Goal: Task Accomplishment & Management: Manage account settings

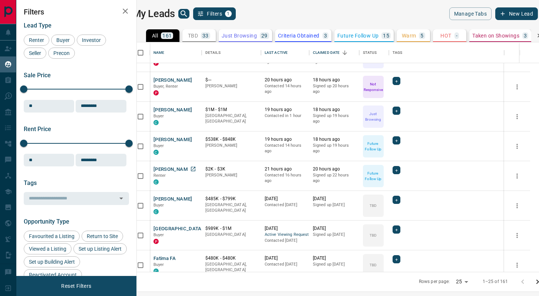
scroll to position [99, 0]
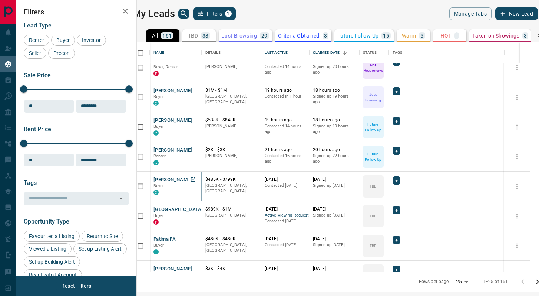
click at [167, 177] on button "[PERSON_NAME]" at bounding box center [173, 179] width 39 height 7
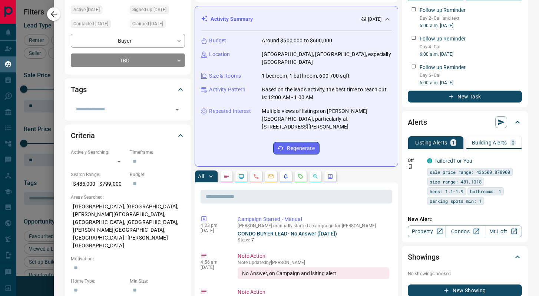
scroll to position [106, 0]
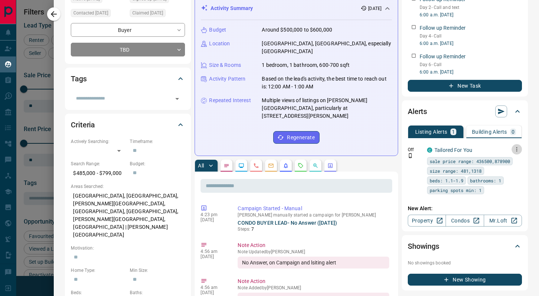
click at [517, 146] on icon "button" at bounding box center [517, 149] width 7 height 7
click at [501, 174] on link "Edit" at bounding box center [503, 174] width 16 height 7
click at [163, 85] on div at bounding box center [269, 148] width 539 height 296
click at [145, 37] on body "Lead Transfers Claim Leads My Leads Tasks Opportunities Deals Campaigns Automat…" at bounding box center [269, 143] width 539 height 286
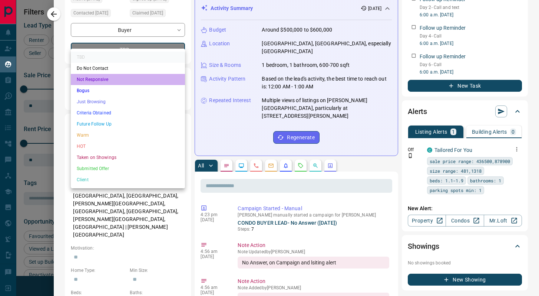
click at [125, 75] on li "Not Responsive" at bounding box center [128, 79] width 114 height 11
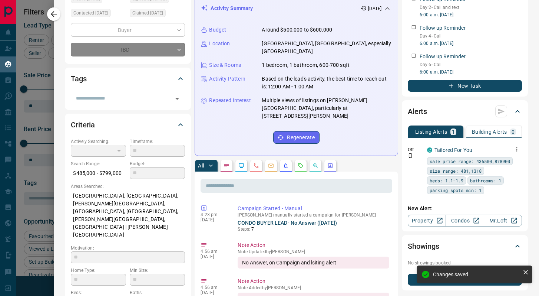
type input "*"
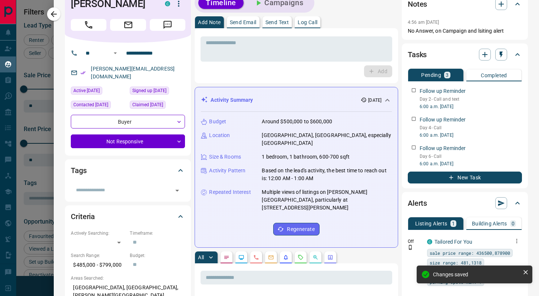
scroll to position [0, 0]
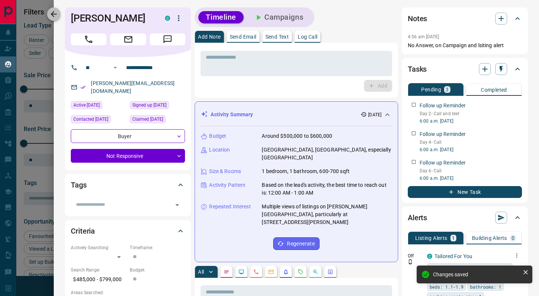
click at [57, 9] on button "button" at bounding box center [53, 13] width 13 height 13
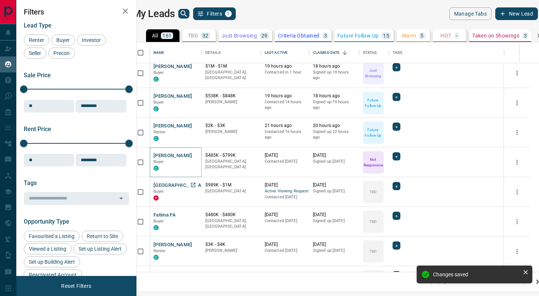
scroll to position [145, 0]
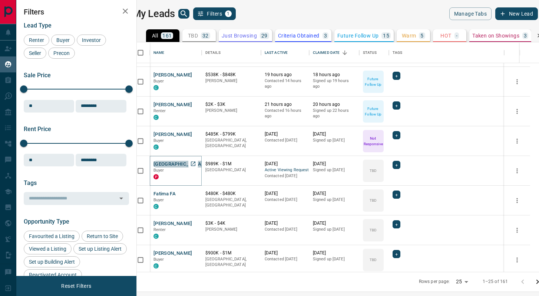
click at [183, 166] on button "[GEOGRAPHIC_DATA] [GEOGRAPHIC_DATA]" at bounding box center [204, 164] width 101 height 7
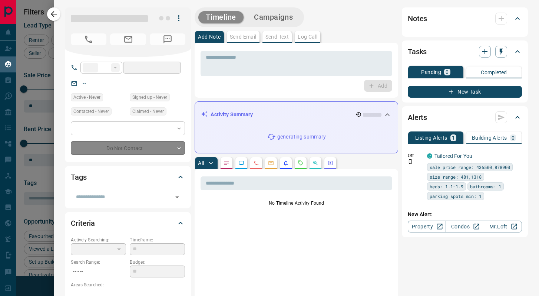
type input "**"
type input "**********"
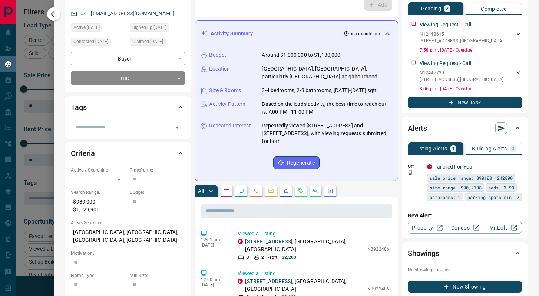
scroll to position [60, 0]
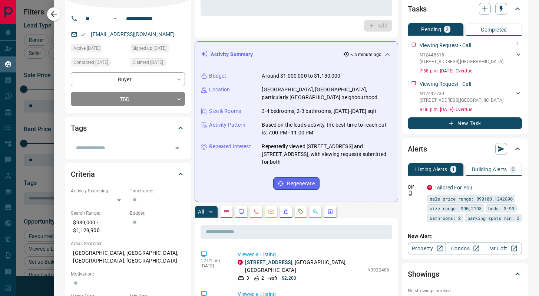
click at [463, 60] on p "[STREET_ADDRESS]" at bounding box center [462, 61] width 84 height 7
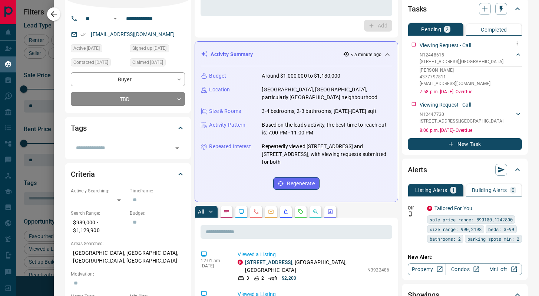
click at [448, 62] on p "[STREET_ADDRESS]" at bounding box center [462, 61] width 84 height 7
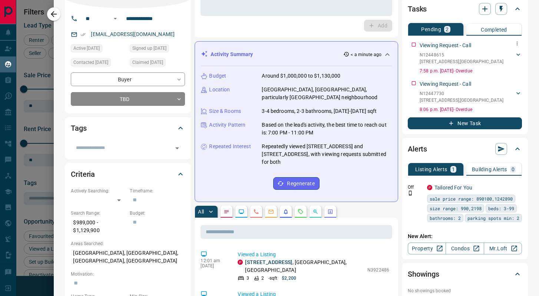
click at [448, 62] on p "[STREET_ADDRESS]" at bounding box center [462, 61] width 84 height 7
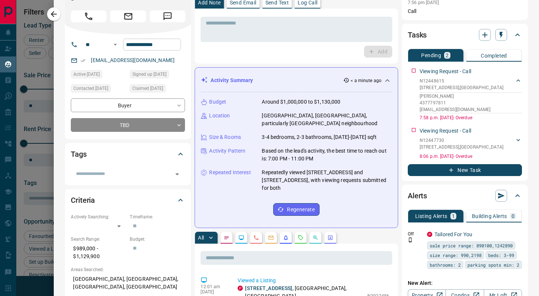
scroll to position [0, 0]
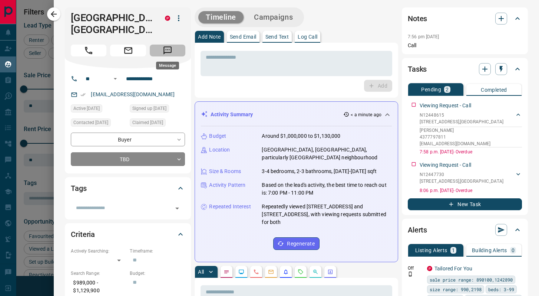
click at [167, 49] on icon "Message" at bounding box center [168, 50] width 8 height 8
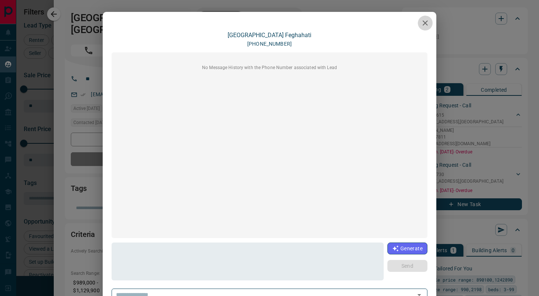
click at [421, 23] on icon "button" at bounding box center [425, 23] width 9 height 9
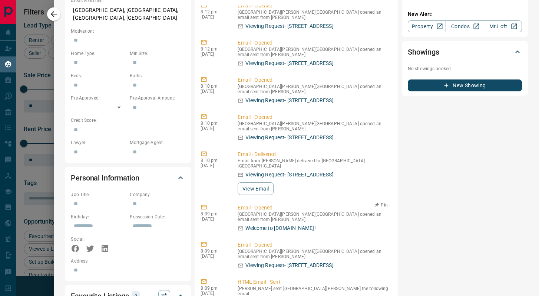
scroll to position [276, 0]
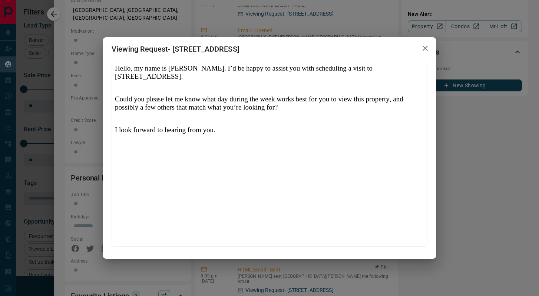
scroll to position [0, 0]
click at [421, 47] on button "button" at bounding box center [425, 48] width 15 height 15
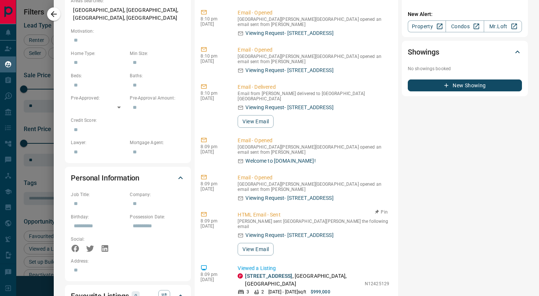
scroll to position [343, 0]
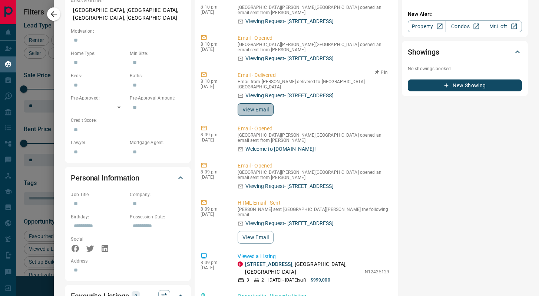
click at [256, 103] on button "View Email" at bounding box center [256, 109] width 36 height 13
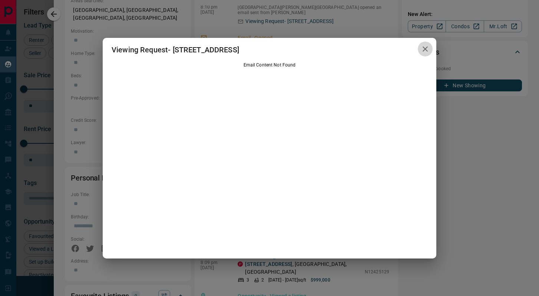
click at [428, 48] on icon "button" at bounding box center [425, 49] width 9 height 9
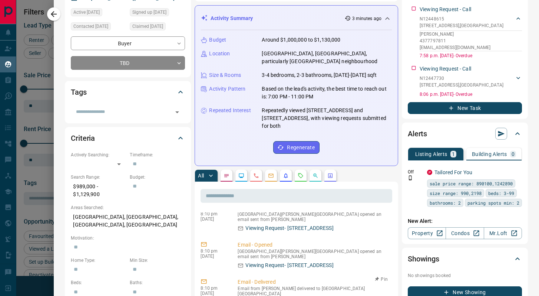
scroll to position [96, 0]
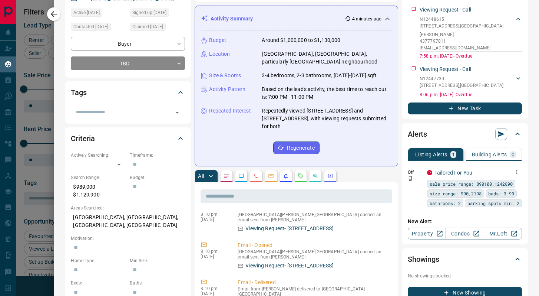
drag, startPoint x: 522, startPoint y: 171, endPoint x: 518, endPoint y: 172, distance: 3.8
click at [518, 172] on icon "button" at bounding box center [517, 171] width 7 height 7
click at [504, 195] on link "Edit" at bounding box center [503, 197] width 16 height 7
click at [400, 222] on div at bounding box center [269, 148] width 539 height 296
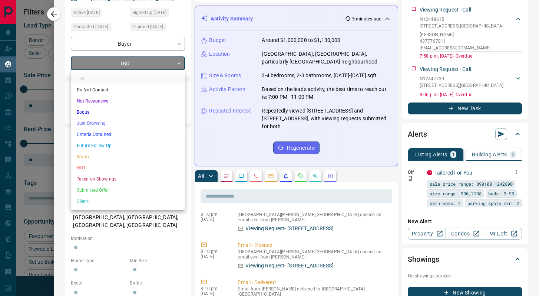
click at [133, 59] on body "Lead Transfers Claim Leads My Leads Tasks Opportunities Deals Campaigns Automat…" at bounding box center [269, 143] width 539 height 286
click at [118, 98] on li "Not Responsive" at bounding box center [128, 100] width 114 height 11
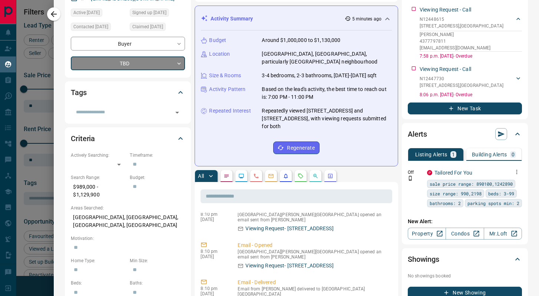
type input "*"
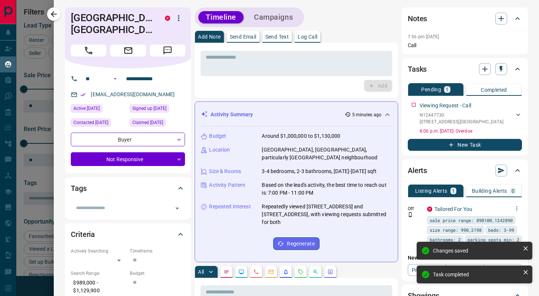
scroll to position [449, 0]
click at [512, 115] on div "N12447730 [STREET_ADDRESS]" at bounding box center [467, 118] width 95 height 13
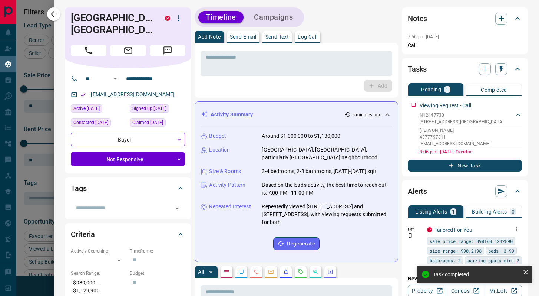
drag, startPoint x: 490, startPoint y: 121, endPoint x: 418, endPoint y: 117, distance: 72.8
click at [417, 118] on div "Viewing Request - Call N12447730 [STREET_ADDRESS][PERSON_NAME] 4377797811 [EMAI…" at bounding box center [465, 127] width 114 height 56
drag, startPoint x: 421, startPoint y: 115, endPoint x: 459, endPoint y: 122, distance: 38.0
click at [459, 122] on div "N12447730 [STREET_ADDRESS]" at bounding box center [462, 118] width 84 height 13
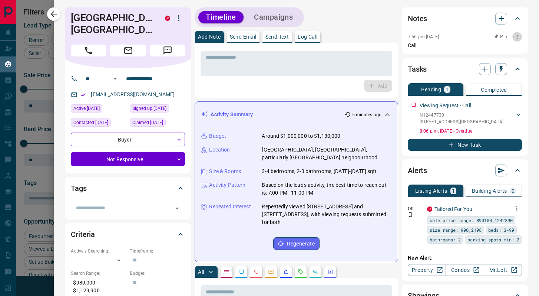
click at [516, 36] on icon "button" at bounding box center [517, 37] width 6 height 6
click at [513, 49] on li "Edit" at bounding box center [505, 50] width 33 height 11
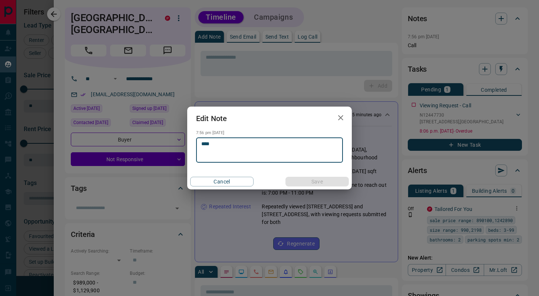
drag, startPoint x: 242, startPoint y: 148, endPoint x: 139, endPoint y: 137, distance: 104.1
click at [139, 137] on div "Edit Note 7:56 pm [DATE] **** * ​ Cancel Save" at bounding box center [269, 148] width 539 height 296
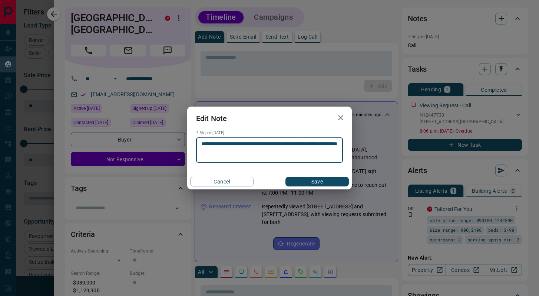
click at [225, 150] on textarea "**********" at bounding box center [269, 150] width 136 height 19
click at [226, 150] on textarea "**********" at bounding box center [269, 150] width 136 height 19
type textarea "**********"
click at [307, 177] on button "Save" at bounding box center [317, 182] width 63 height 10
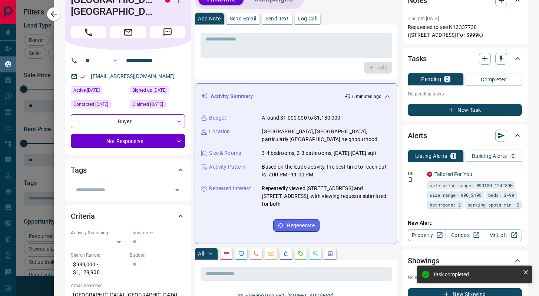
scroll to position [0, 0]
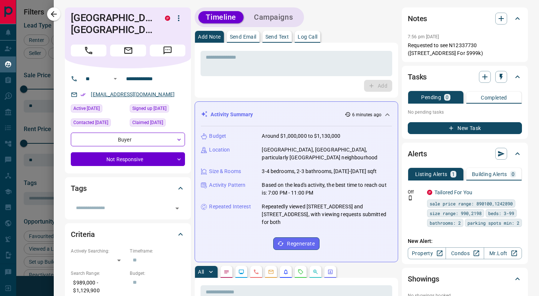
copy link "[EMAIL_ADDRESS][DOMAIN_NAME]"
click at [240, 90] on div "Add" at bounding box center [297, 86] width 192 height 12
copy link "[EMAIL_ADDRESS][DOMAIN_NAME]"
click at [471, 124] on button "New Task" at bounding box center [465, 128] width 114 height 12
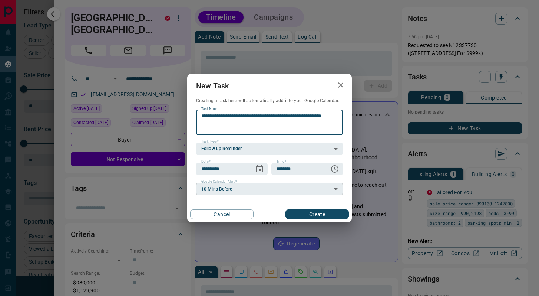
type textarea "**********"
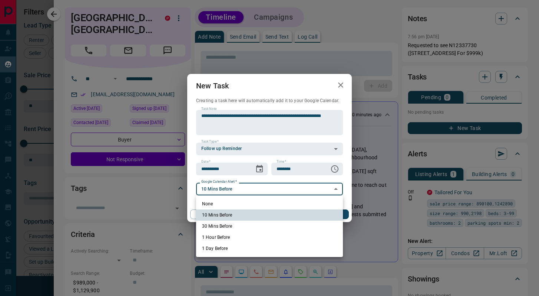
drag, startPoint x: 241, startPoint y: 185, endPoint x: 244, endPoint y: 192, distance: 8.5
click at [241, 185] on body "Lead Transfers Claim Leads My Leads Tasks Opportunities Deals Campaigns Automat…" at bounding box center [269, 143] width 539 height 286
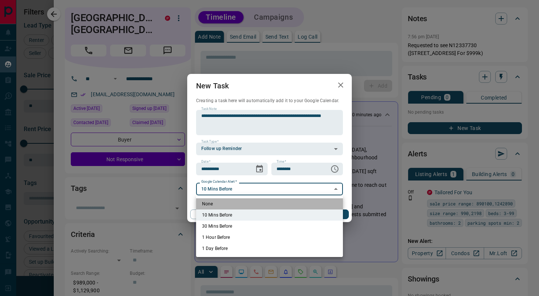
click at [244, 205] on li "None" at bounding box center [269, 203] width 147 height 11
type input "*"
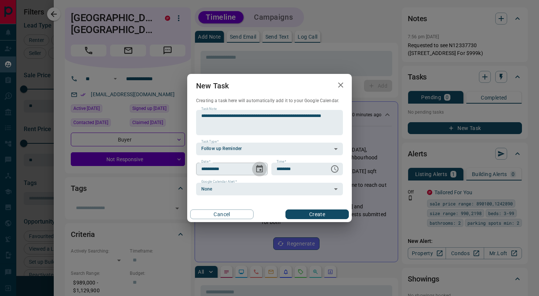
click at [260, 171] on icon "Choose date, selected date is Oct 15, 2025" at bounding box center [259, 168] width 9 height 9
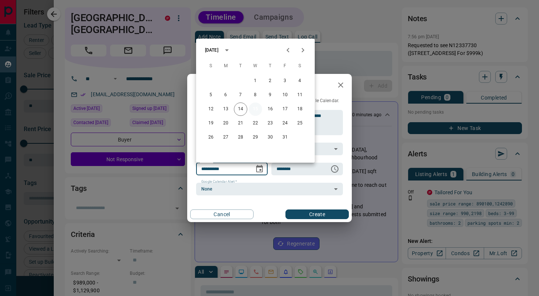
click at [256, 108] on button "15" at bounding box center [255, 108] width 13 height 13
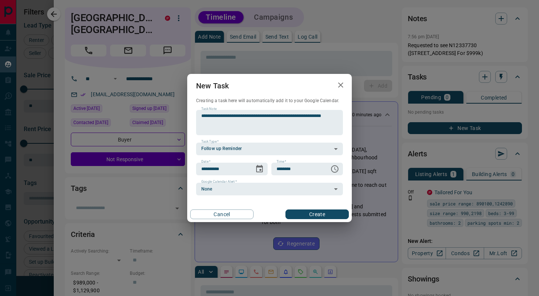
click at [327, 217] on button "Create" at bounding box center [317, 214] width 63 height 10
